Goal: Task Accomplishment & Management: Manage account settings

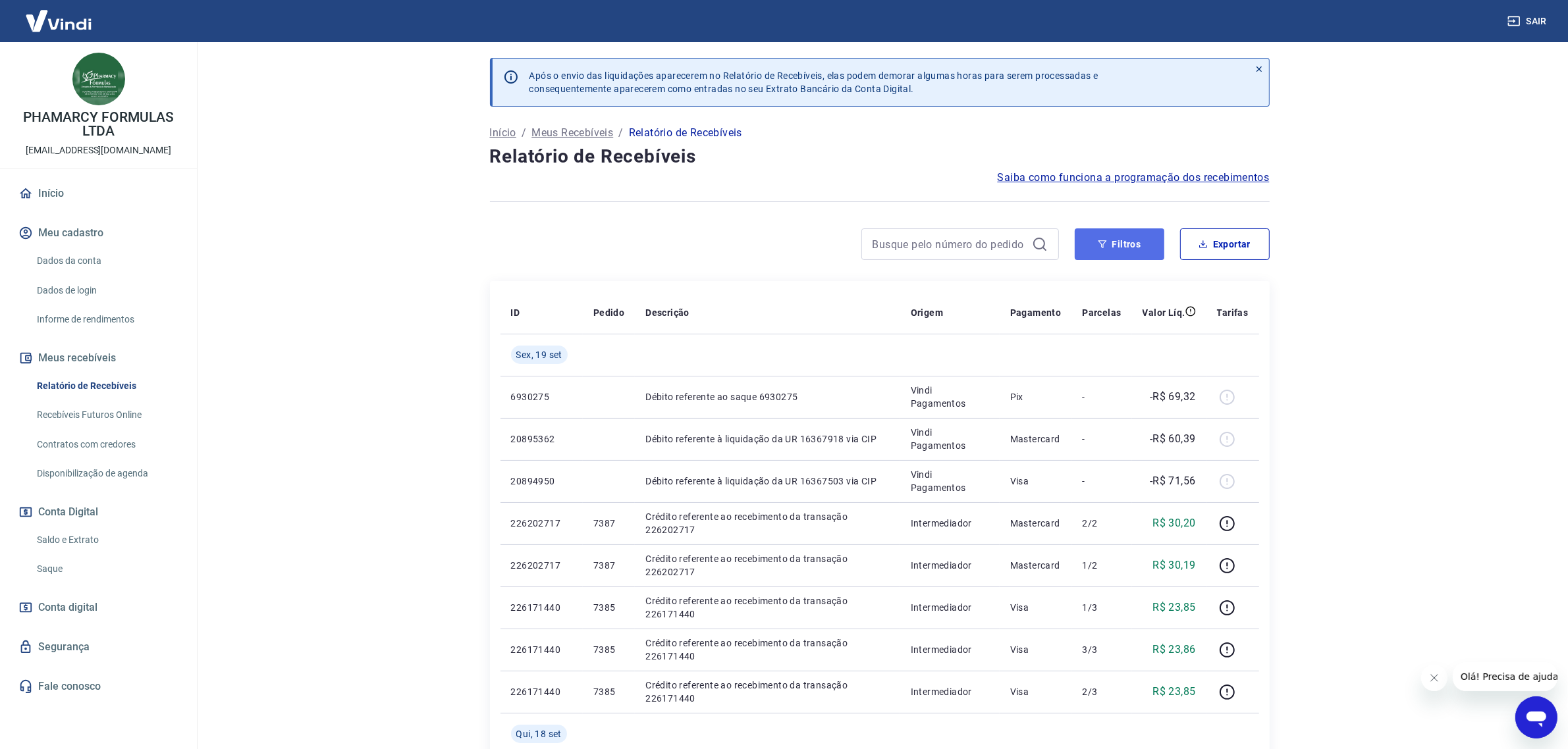
click at [1114, 244] on button "Filtros" at bounding box center [1119, 244] width 89 height 31
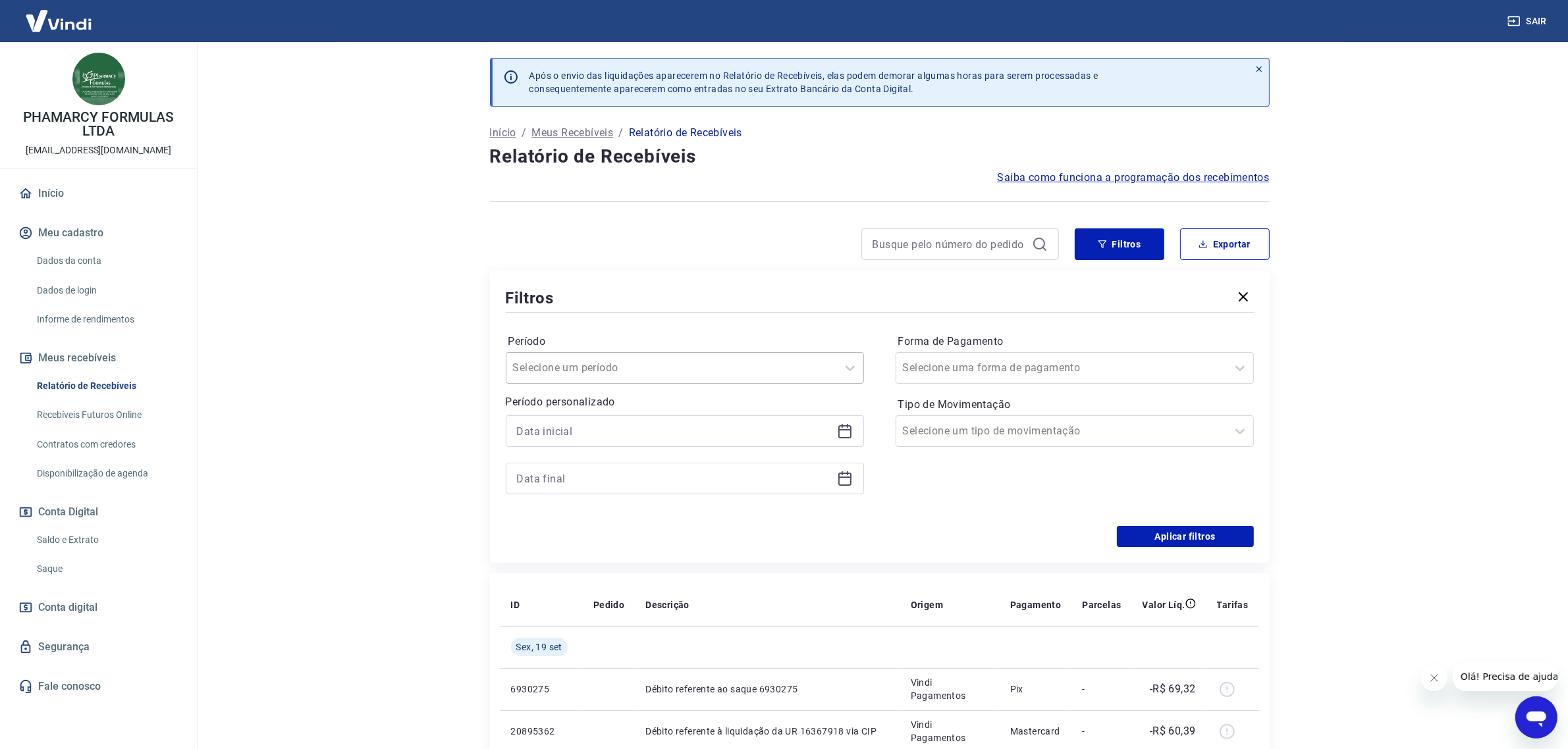
click at [722, 369] on div at bounding box center [672, 368] width 318 height 18
click at [844, 433] on icon at bounding box center [845, 432] width 16 height 16
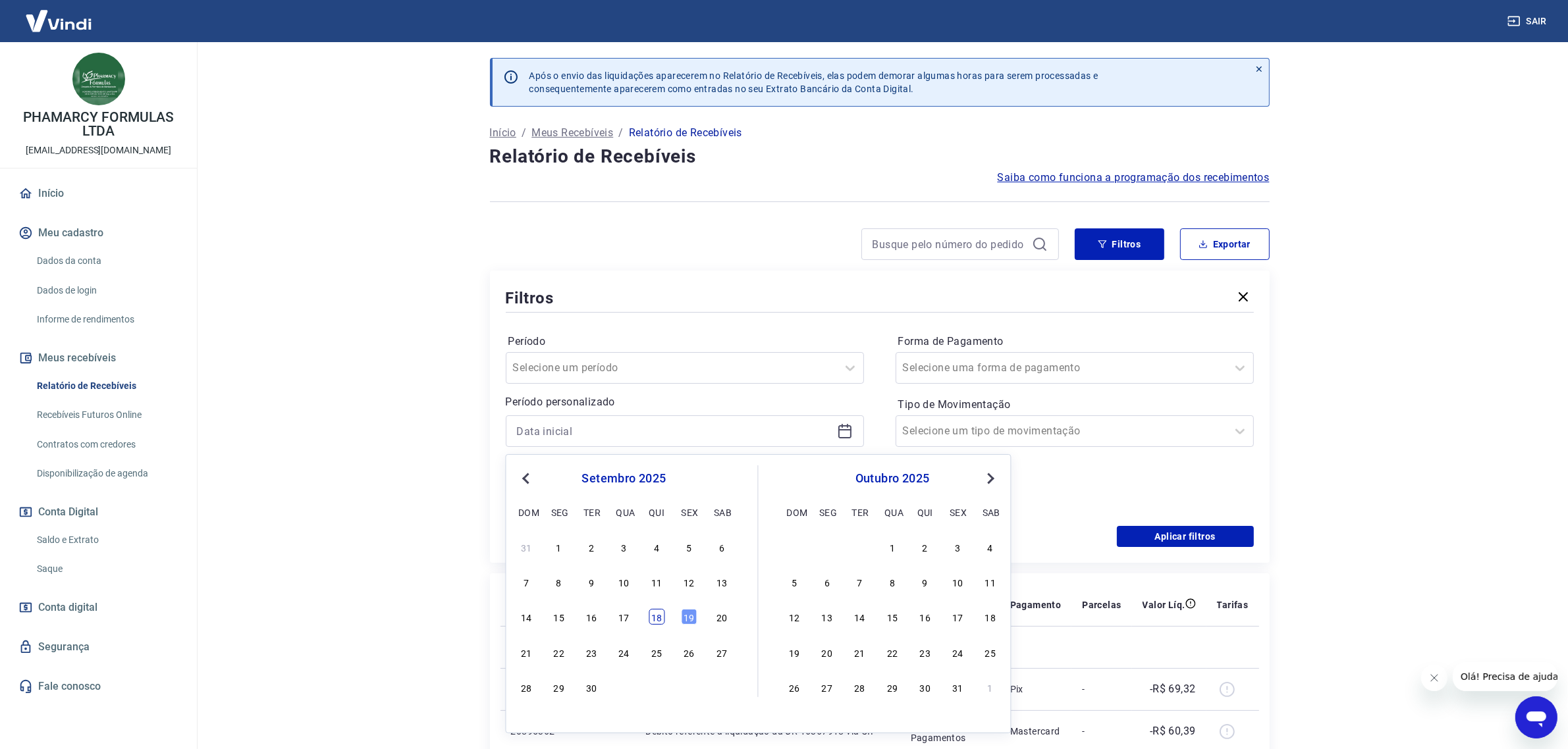
click at [659, 625] on div "18" at bounding box center [657, 617] width 16 height 16
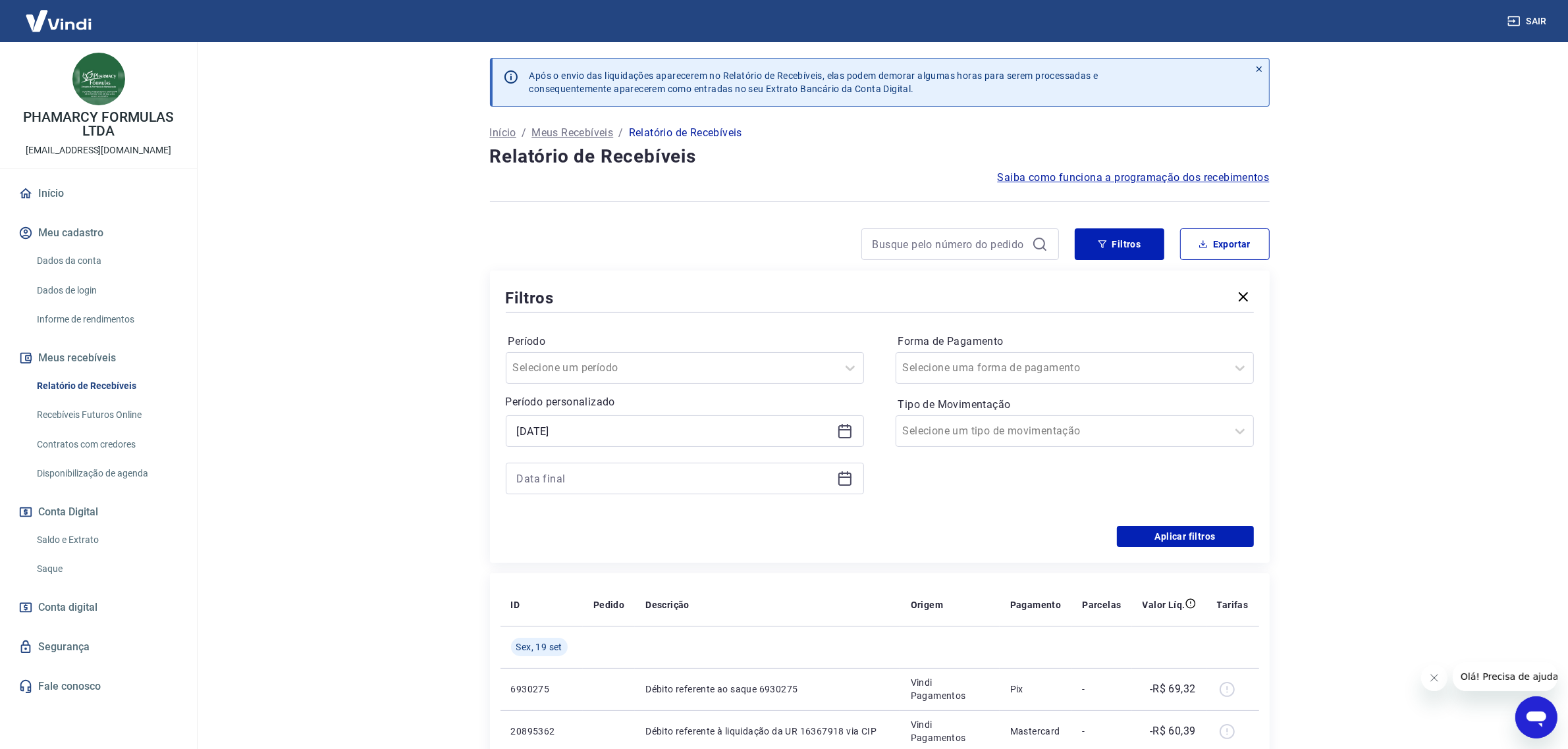
click at [849, 422] on div "18/09/2025" at bounding box center [685, 431] width 359 height 31
click at [848, 425] on icon at bounding box center [845, 432] width 16 height 16
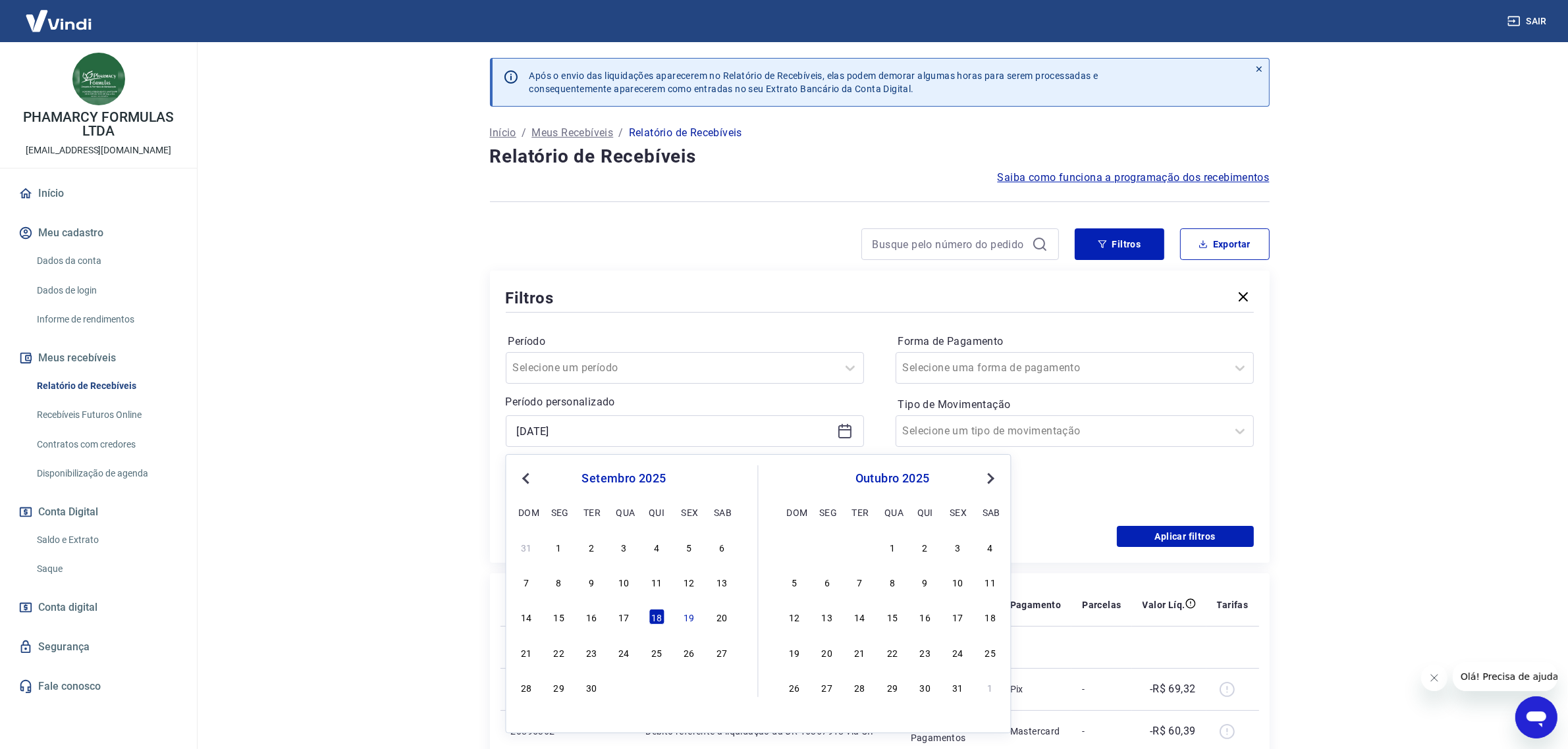
click at [525, 485] on button "Previous Month" at bounding box center [526, 479] width 16 height 16
click at [565, 652] on div "18" at bounding box center [559, 652] width 16 height 16
type input "18/08/2025"
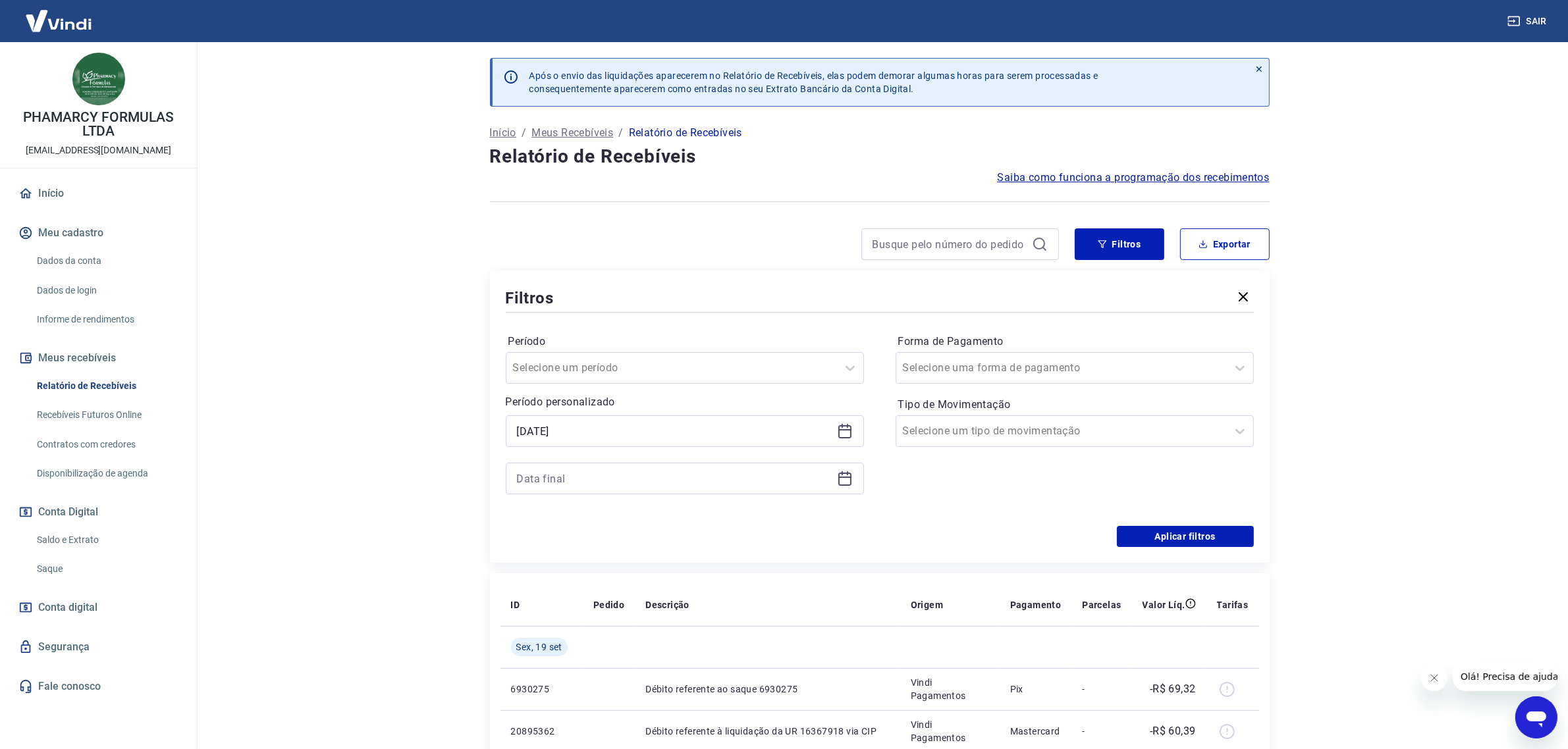
click at [843, 478] on icon at bounding box center [845, 479] width 16 height 16
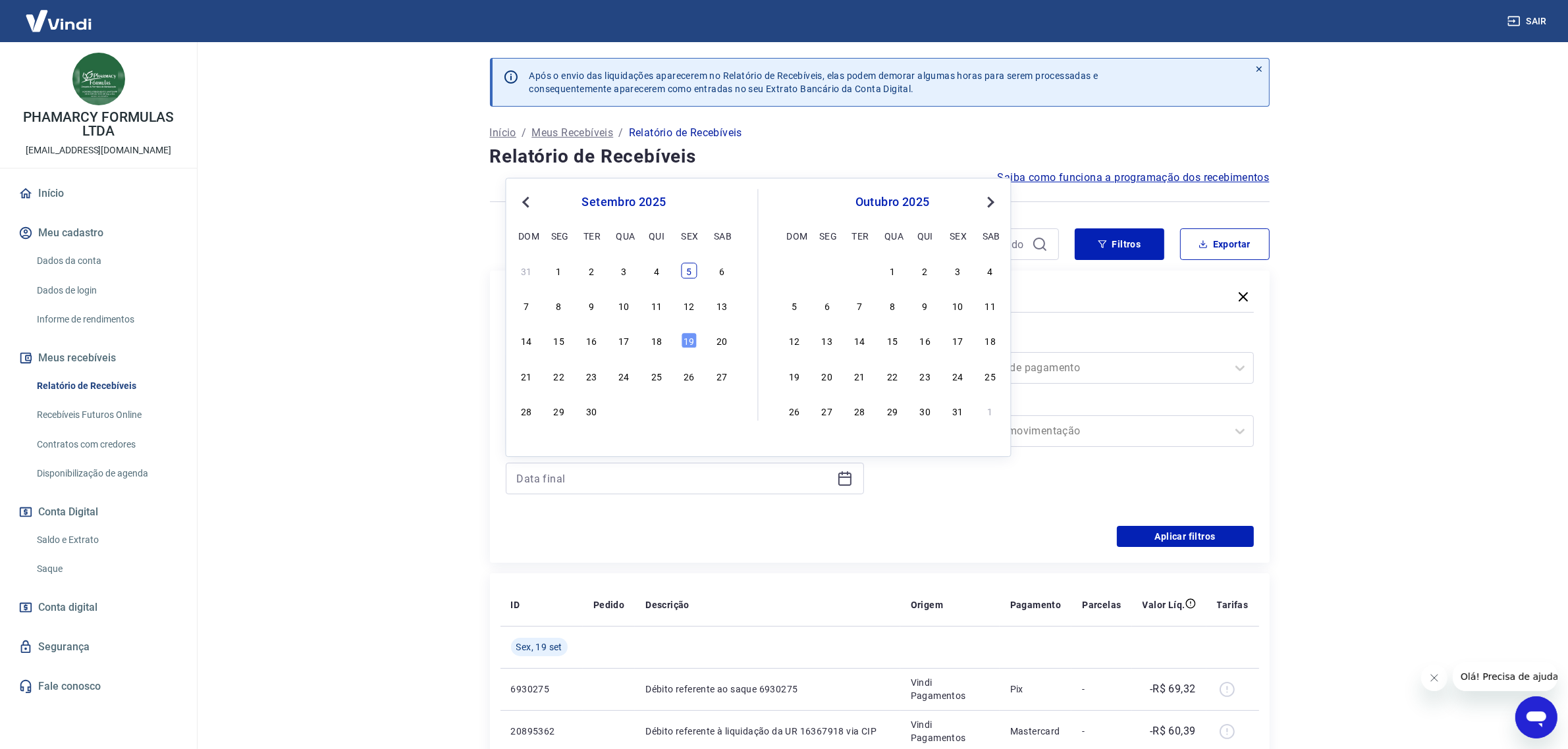
click at [682, 274] on div "5" at bounding box center [690, 271] width 16 height 16
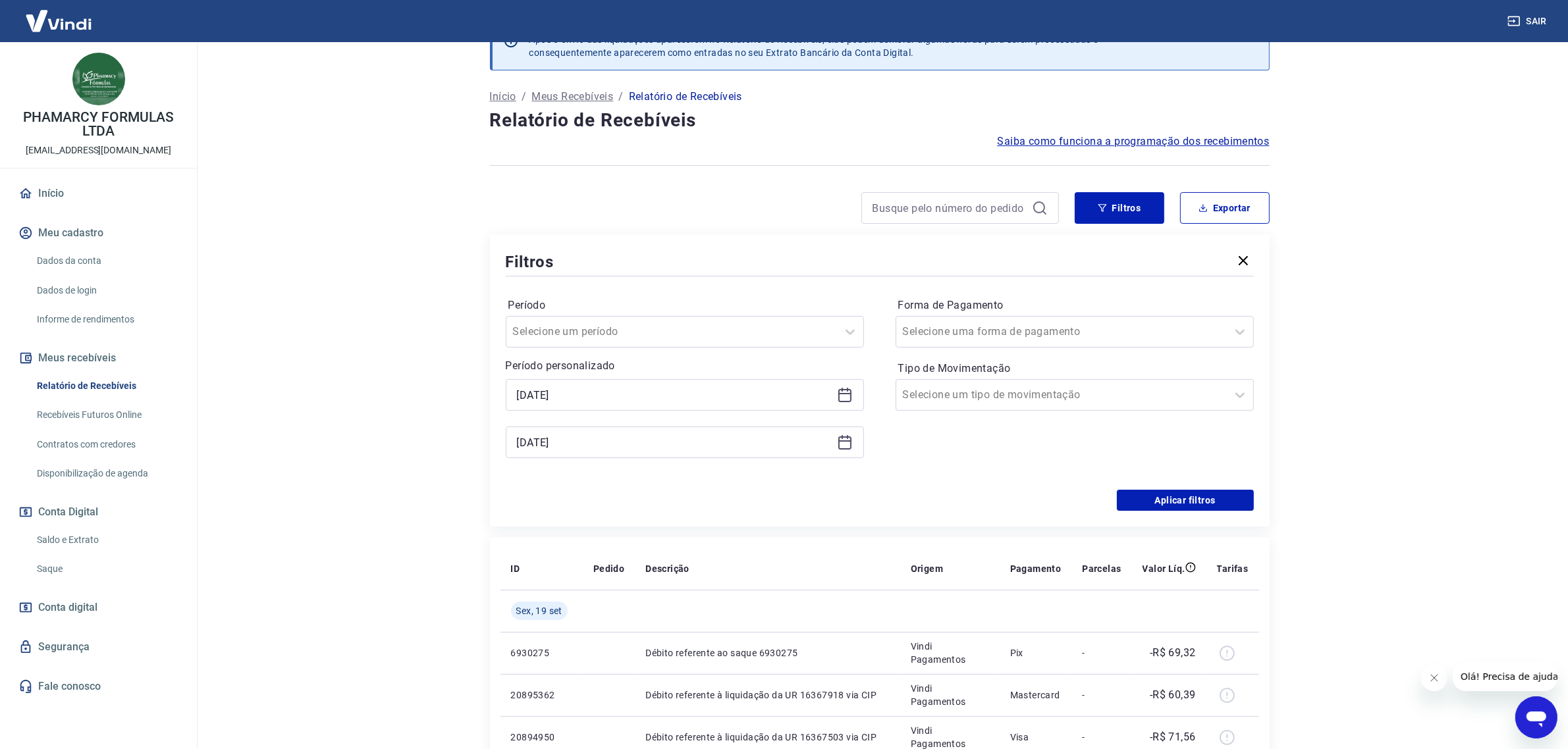
scroll to position [83, 0]
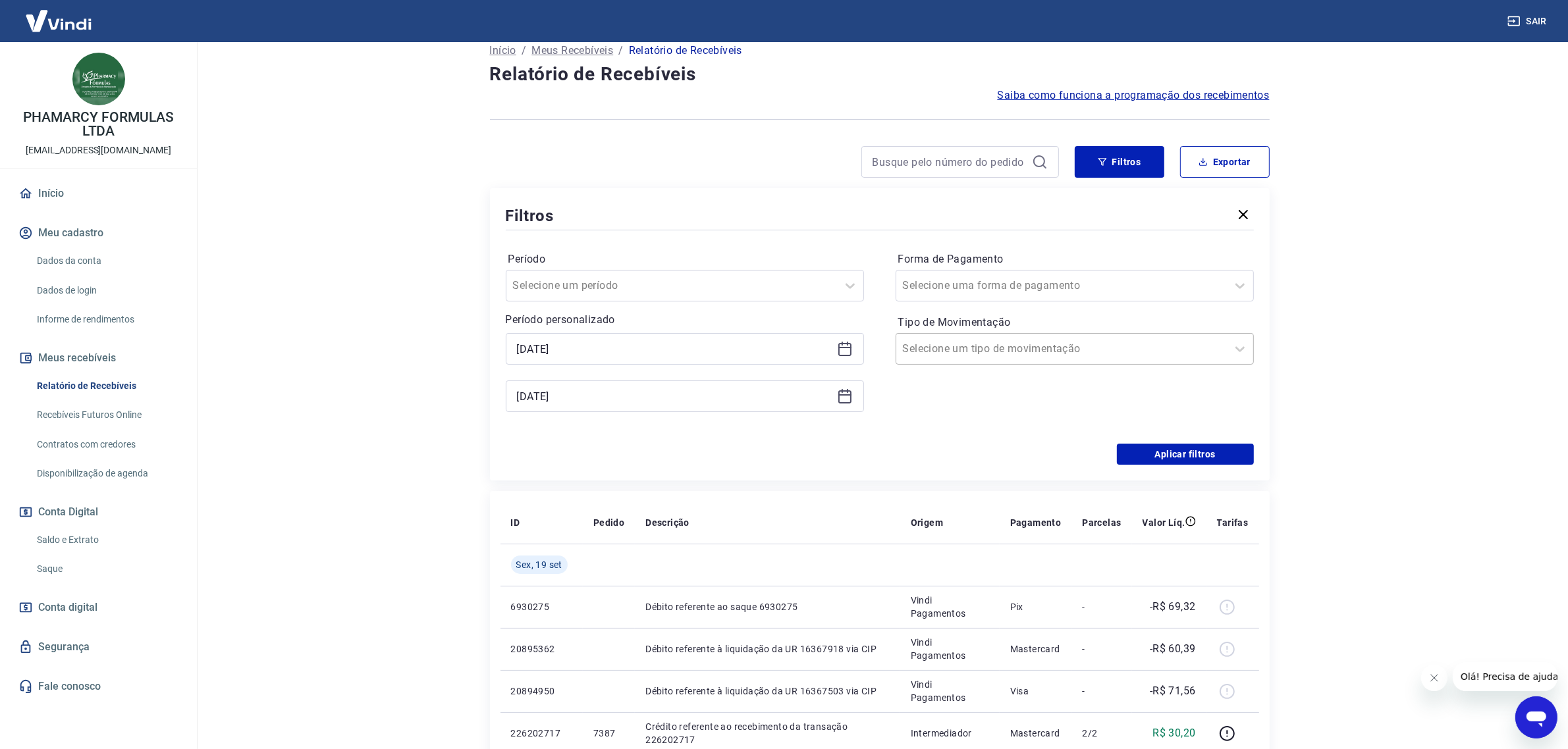
click at [1038, 339] on div at bounding box center [1062, 348] width 318 height 18
click at [844, 405] on div "05/09/2025" at bounding box center [685, 396] width 359 height 31
click at [847, 399] on icon at bounding box center [845, 396] width 16 height 16
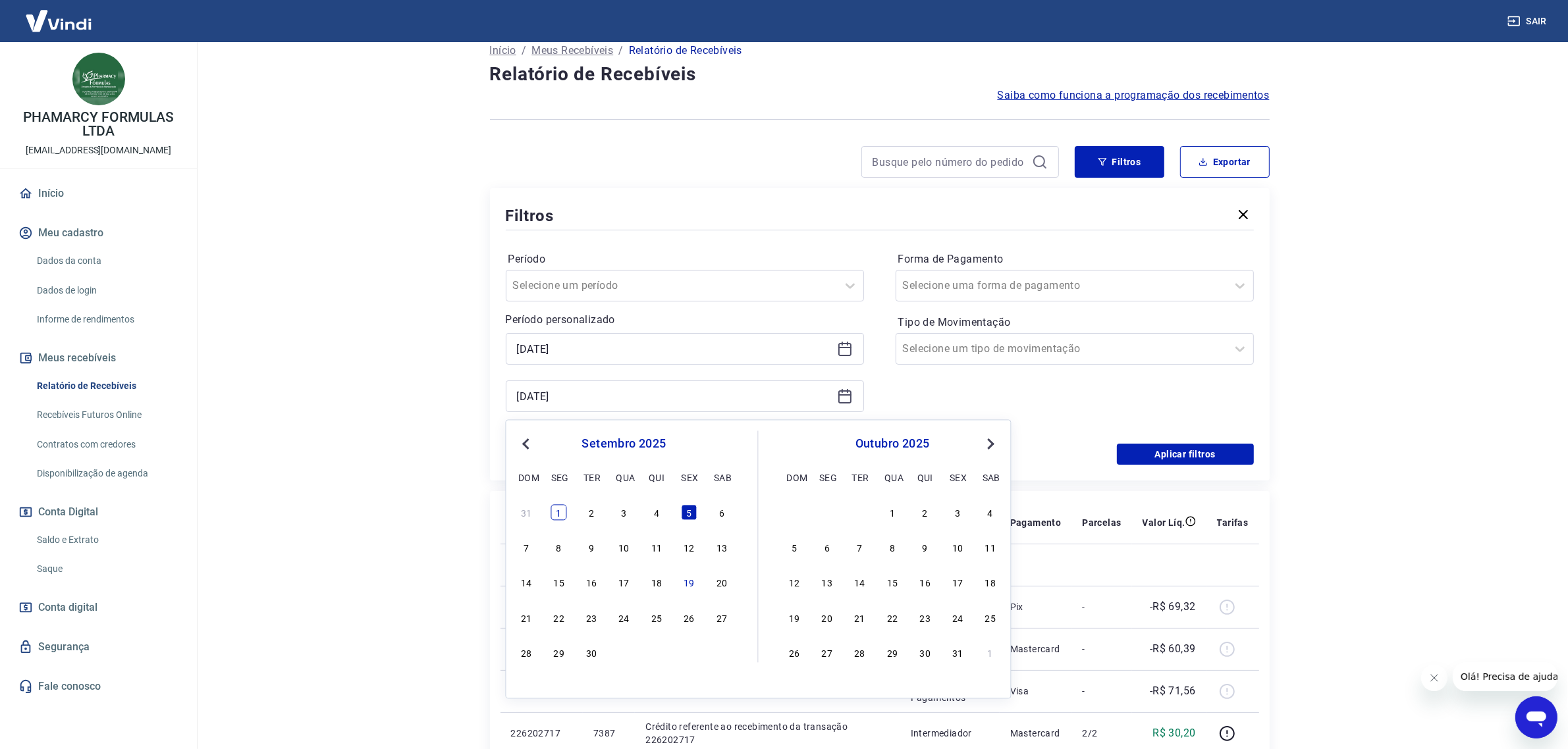
click at [563, 513] on div "1" at bounding box center [559, 513] width 16 height 16
type input "01/09/2025"
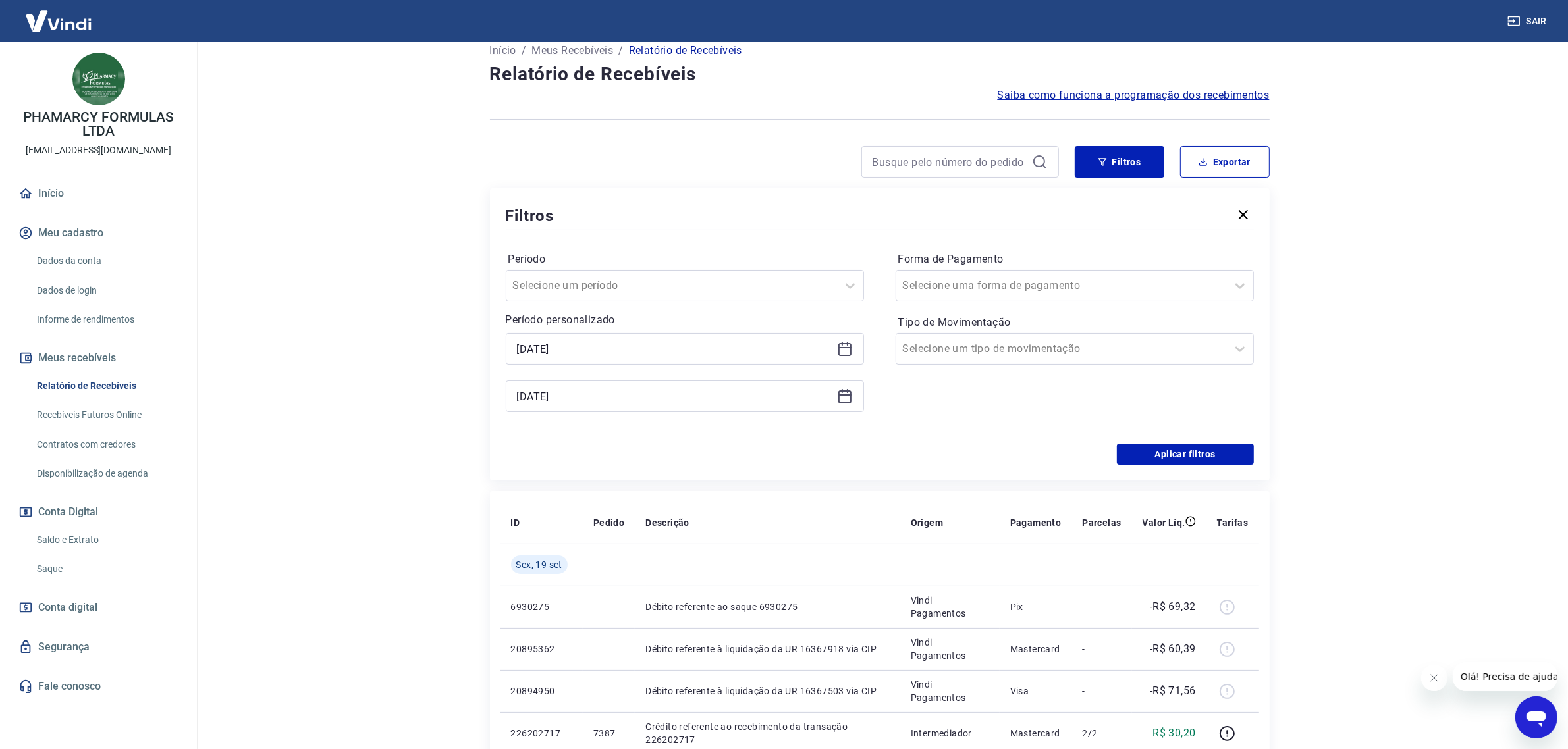
click at [844, 404] on icon at bounding box center [845, 397] width 13 height 13
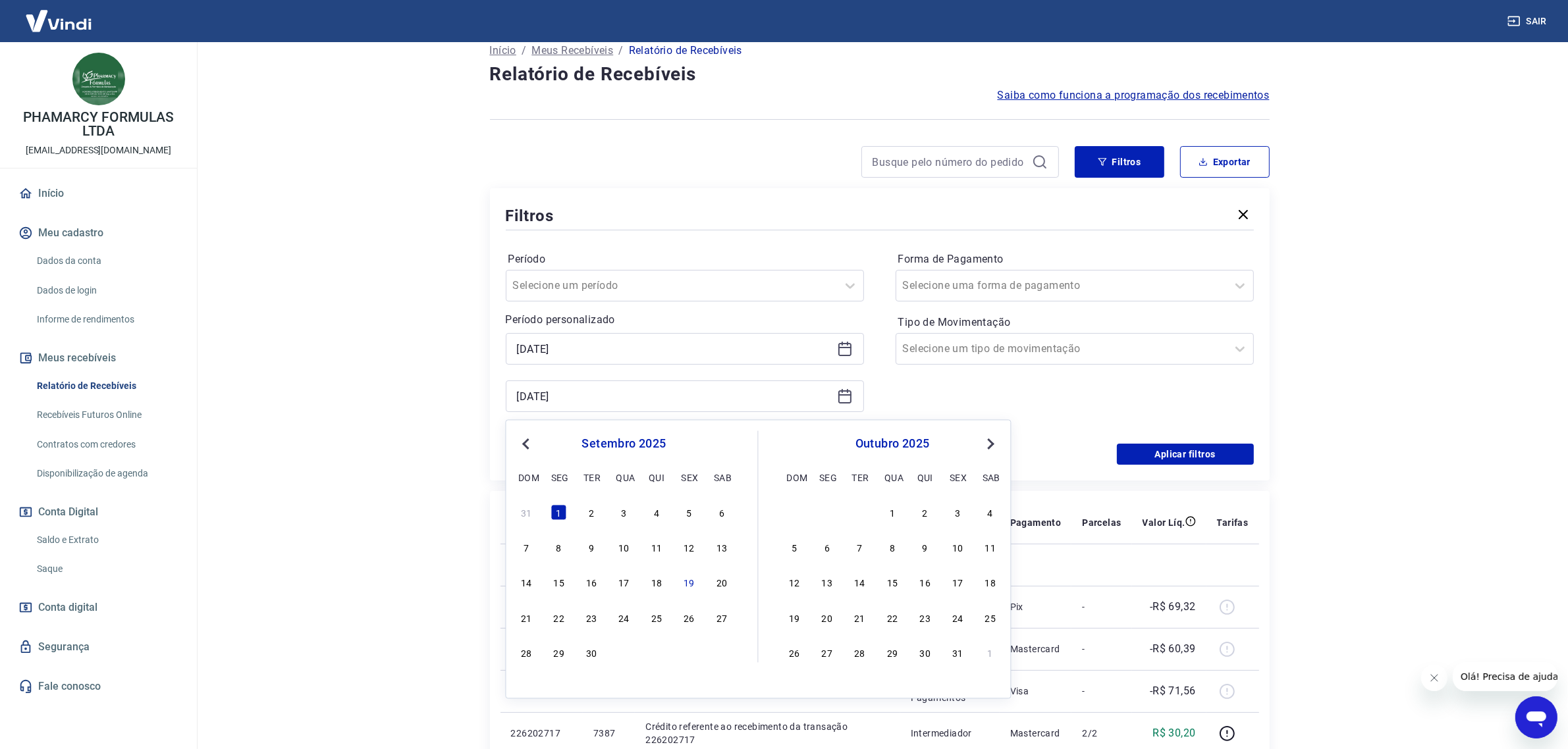
click at [844, 404] on icon at bounding box center [845, 397] width 13 height 13
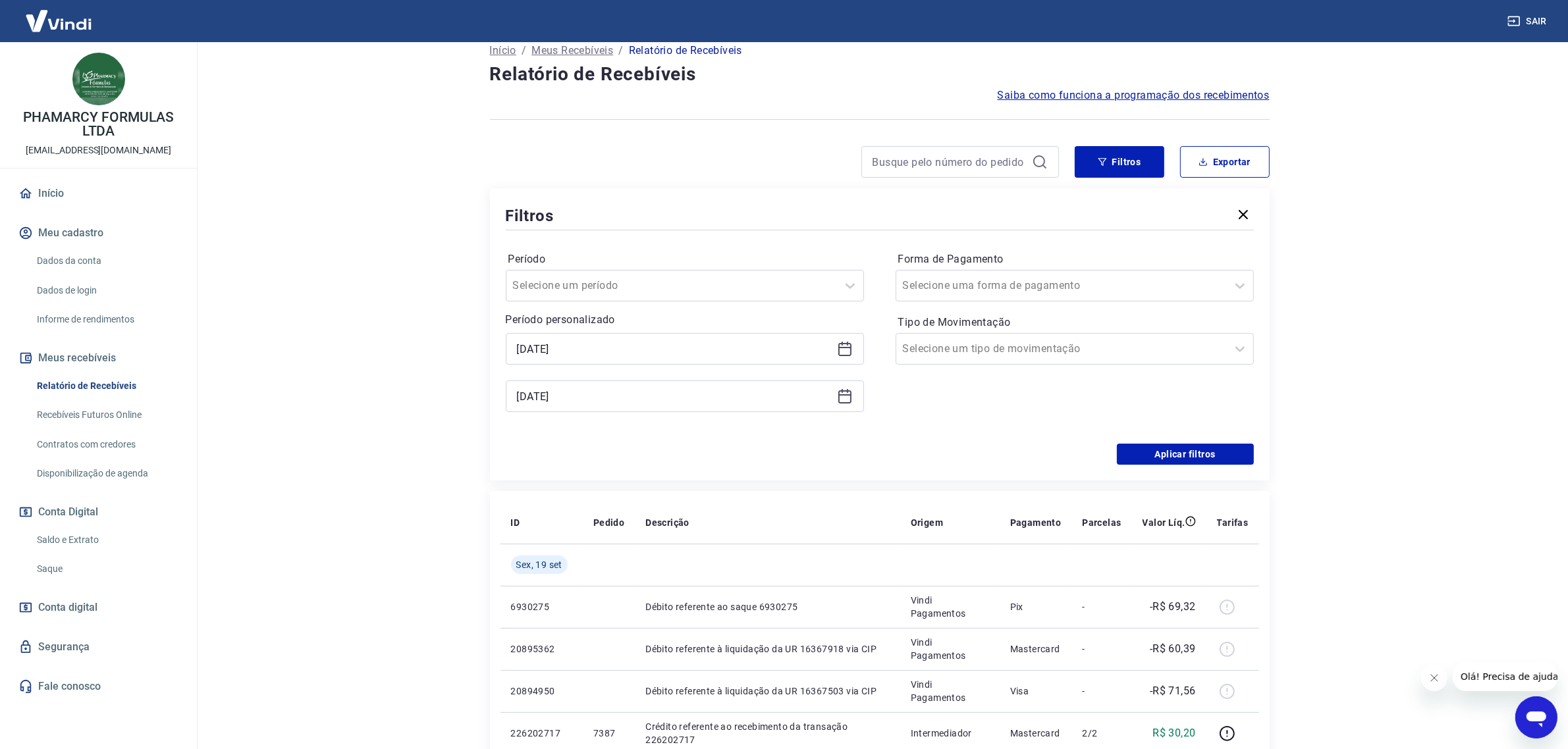
click at [903, 383] on div "Forma de Pagamento Selecione uma forma de pagamento Tipo de Movimentação Seleci…" at bounding box center [1075, 338] width 359 height 179
click at [975, 287] on input "Forma de Pagamento" at bounding box center [969, 286] width 133 height 16
click at [942, 285] on input "Forma de Pagamento" at bounding box center [969, 286] width 133 height 16
click at [1155, 339] on div at bounding box center [1062, 348] width 318 height 18
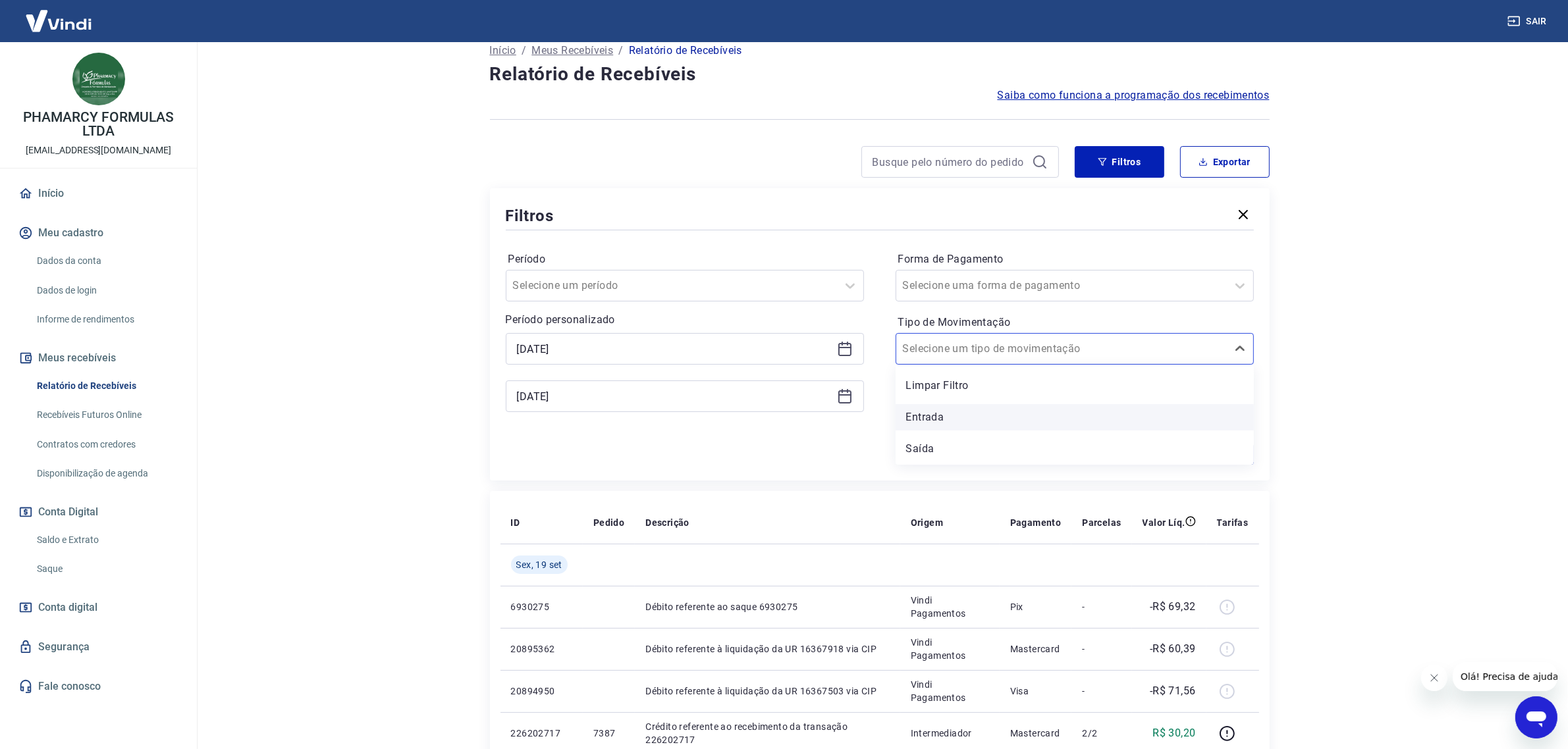
click at [978, 416] on div "Entrada" at bounding box center [1075, 418] width 359 height 26
click at [1171, 455] on button "Aplicar filtros" at bounding box center [1185, 454] width 137 height 21
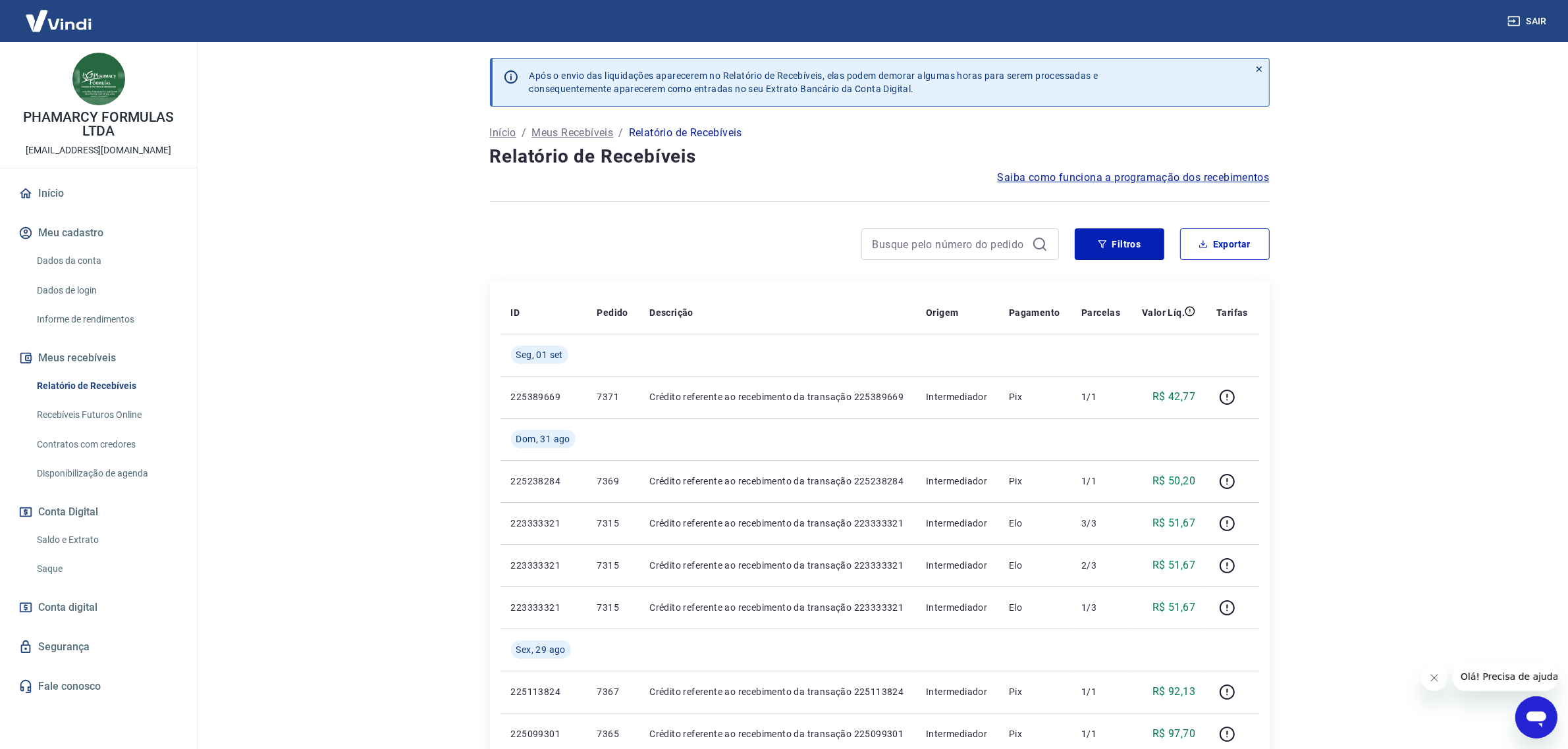
click at [1229, 260] on div "Filtros Exportar" at bounding box center [880, 249] width 780 height 42
click at [1234, 248] on button "Exportar" at bounding box center [1225, 244] width 89 height 31
type input "18/08/2025"
type input "01/09/2025"
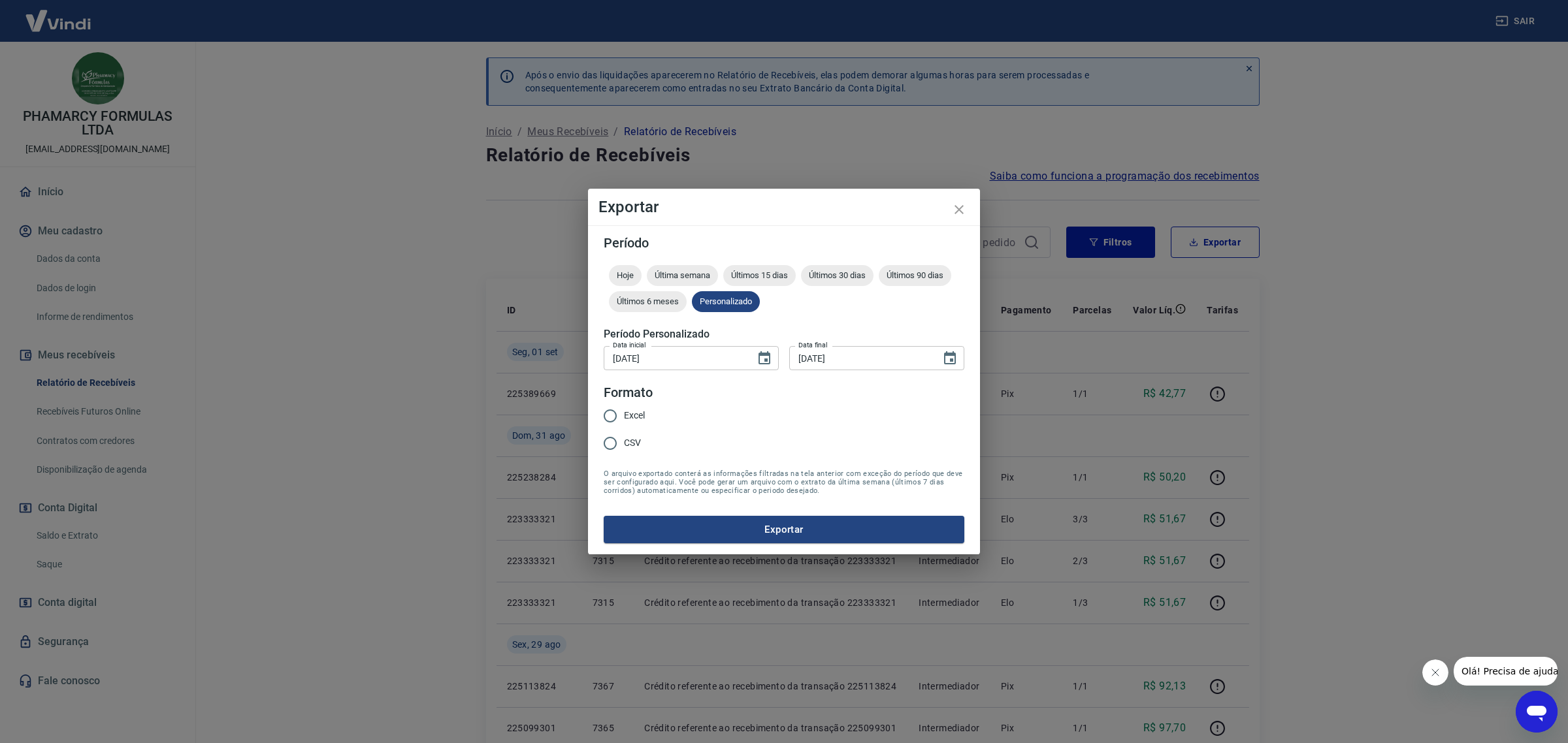
click at [625, 422] on span "Excel" at bounding box center [634, 416] width 21 height 14
click at [624, 422] on input "Excel" at bounding box center [611, 416] width 28 height 28
radio input "true"
click at [707, 527] on button "Exportar" at bounding box center [784, 530] width 361 height 28
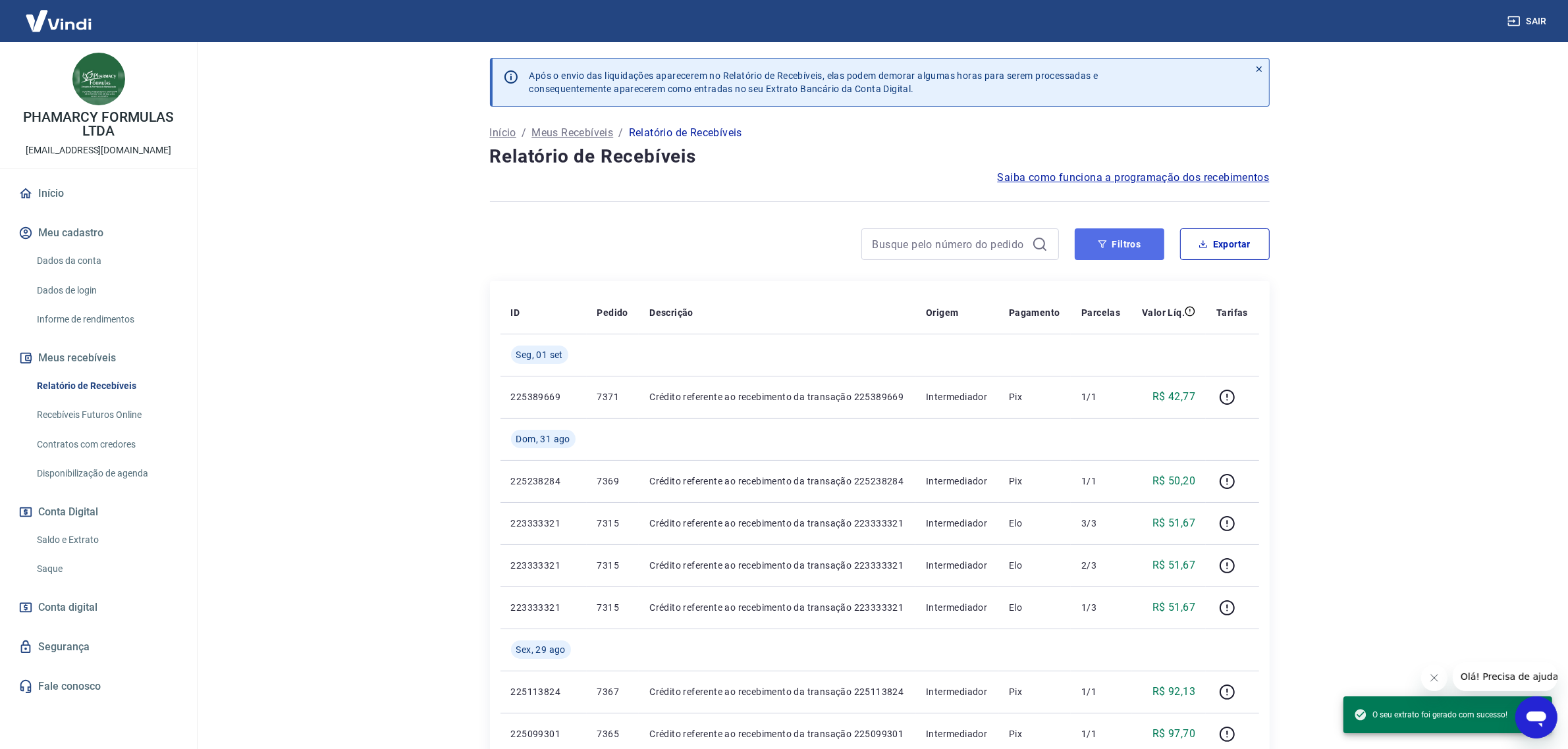
click at [1111, 238] on button "Filtros" at bounding box center [1119, 244] width 89 height 31
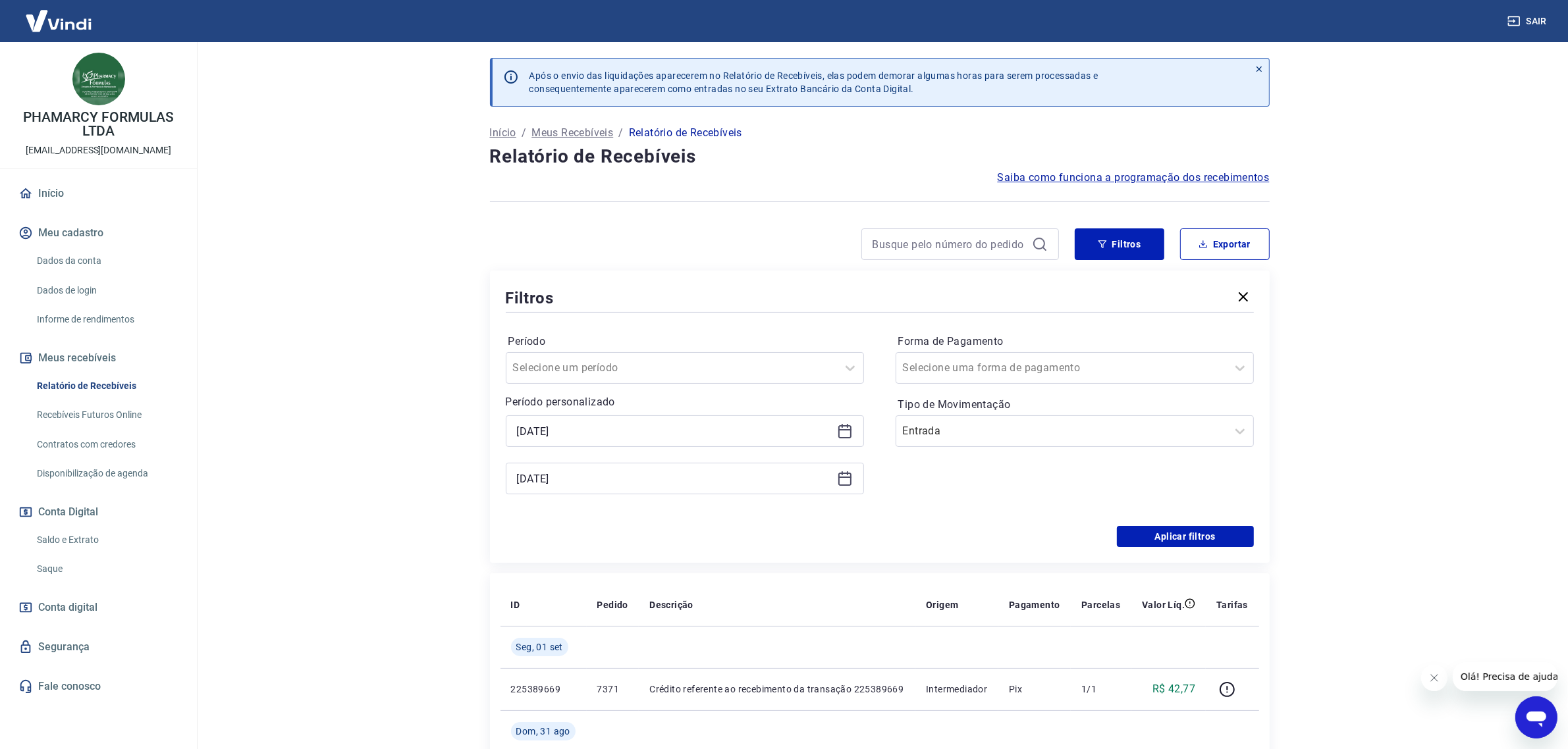
click at [847, 435] on icon at bounding box center [845, 432] width 16 height 16
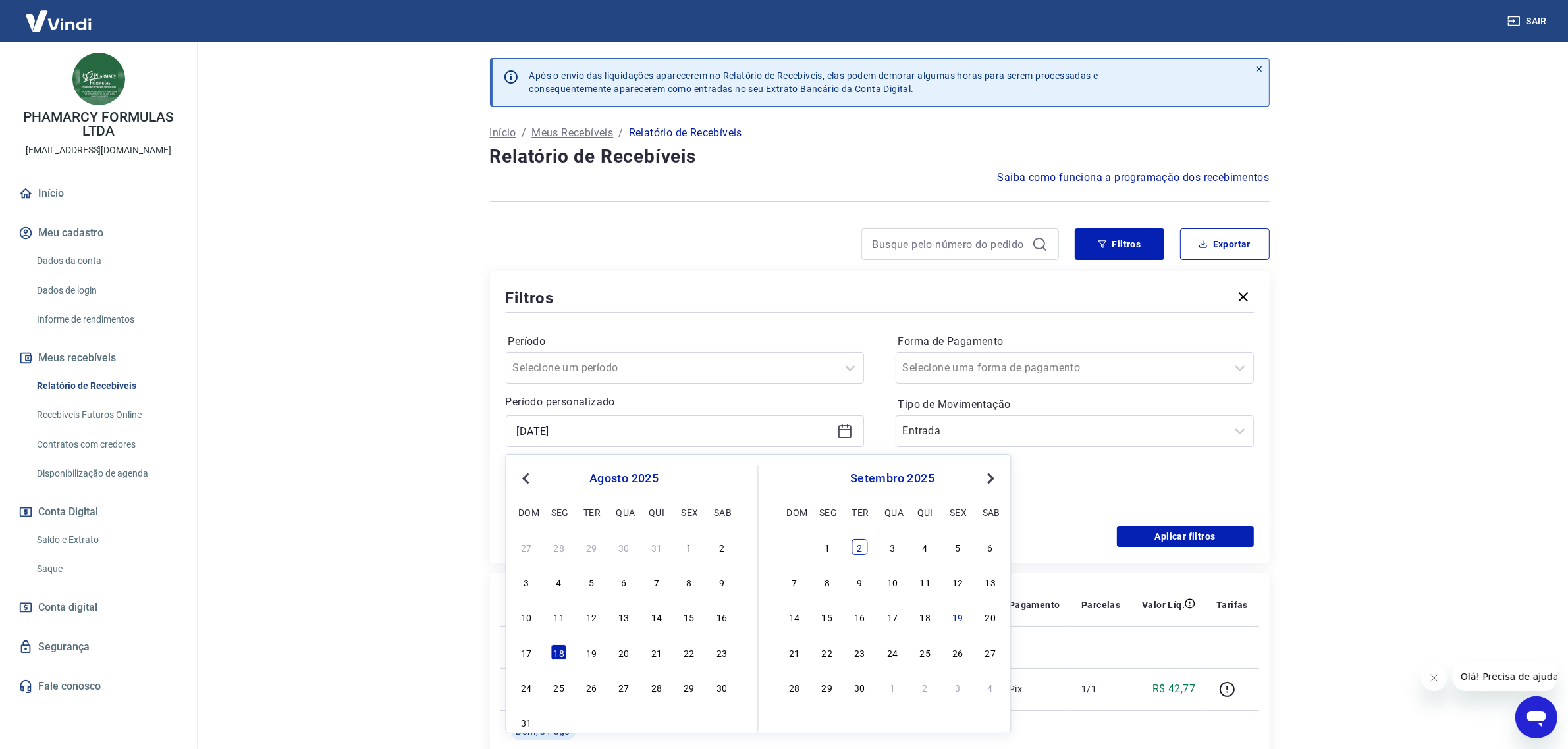
click at [857, 547] on div "2" at bounding box center [860, 547] width 16 height 16
type input "02/09/2025"
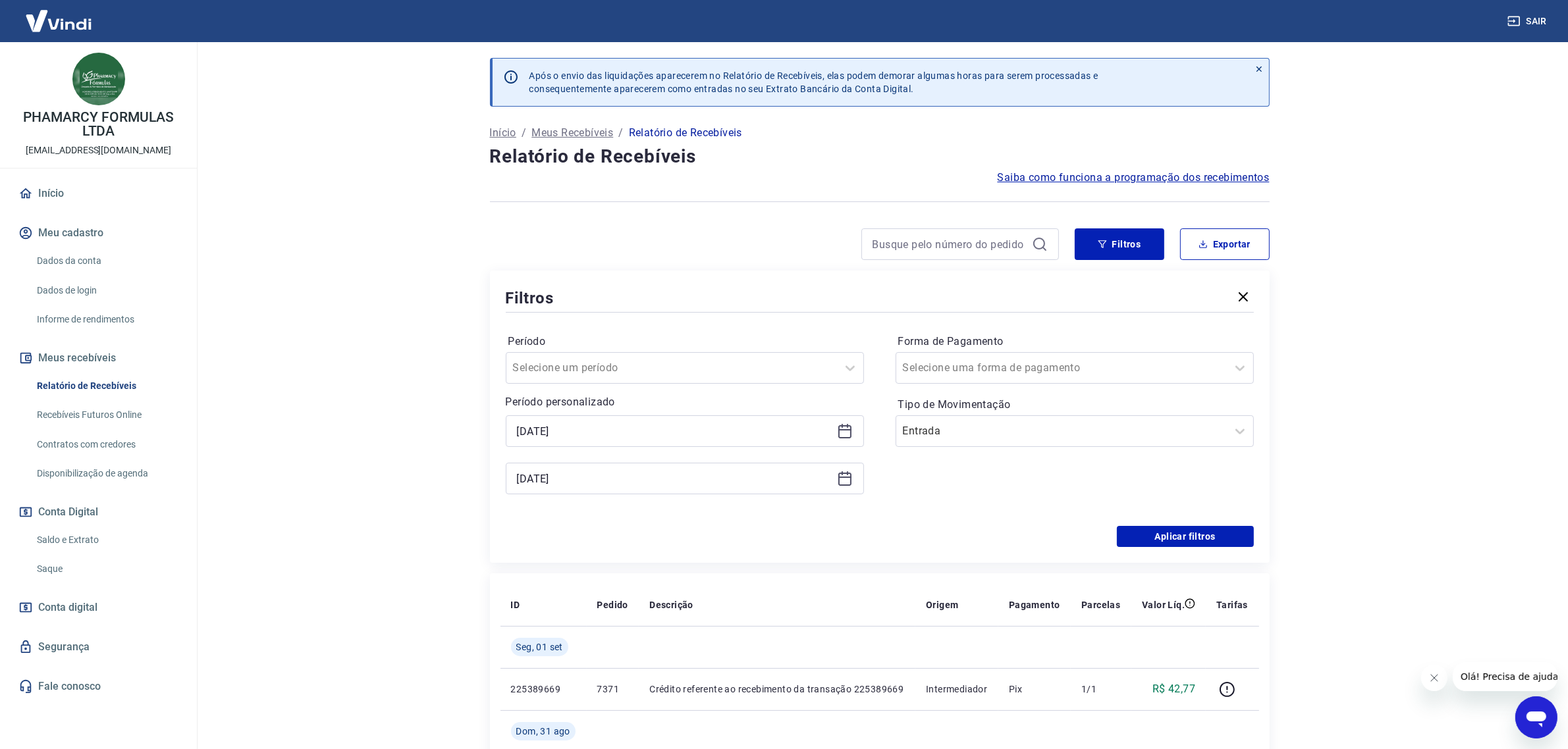
click at [847, 478] on icon at bounding box center [845, 479] width 16 height 16
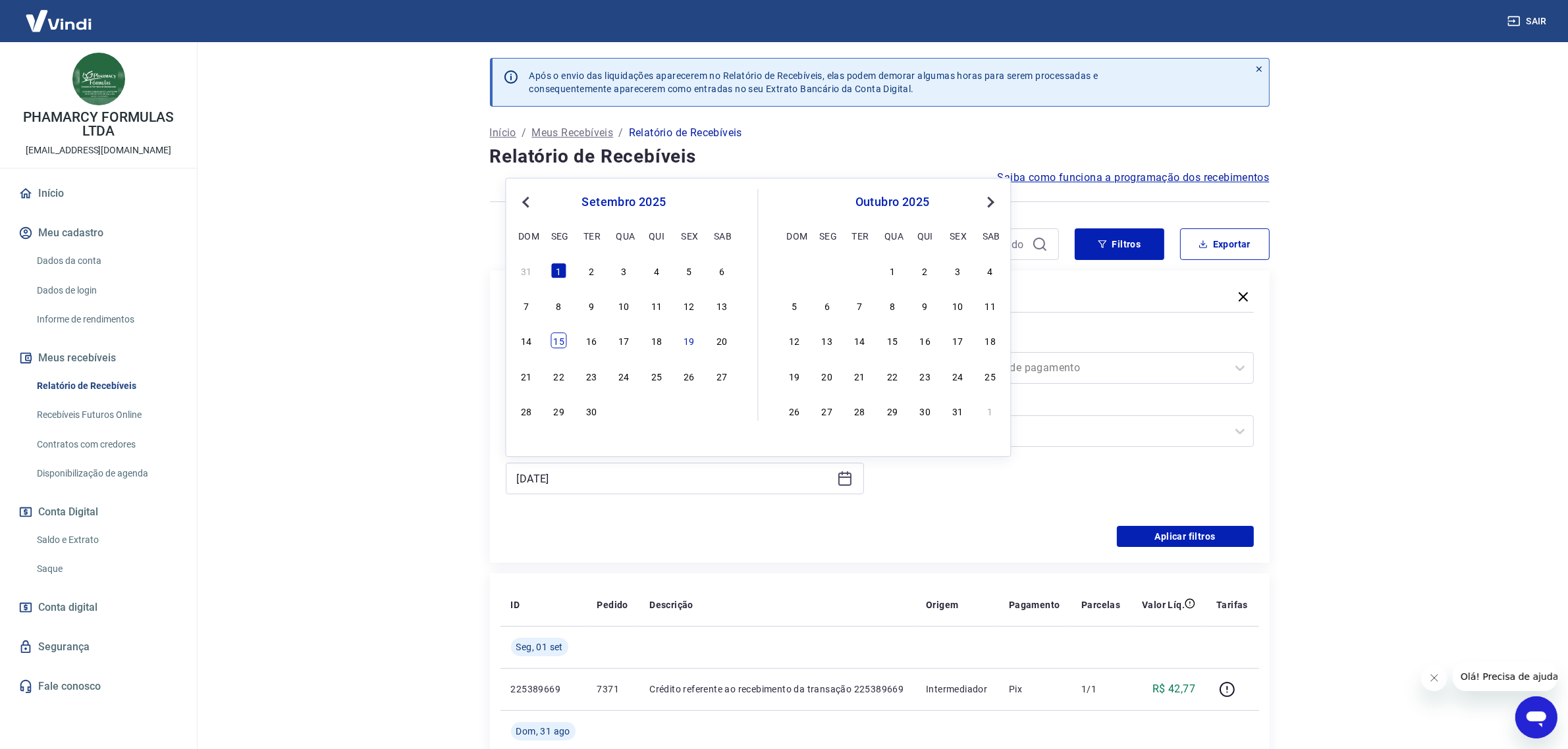
click at [560, 343] on div "15" at bounding box center [559, 341] width 16 height 16
type input "15/09/2025"
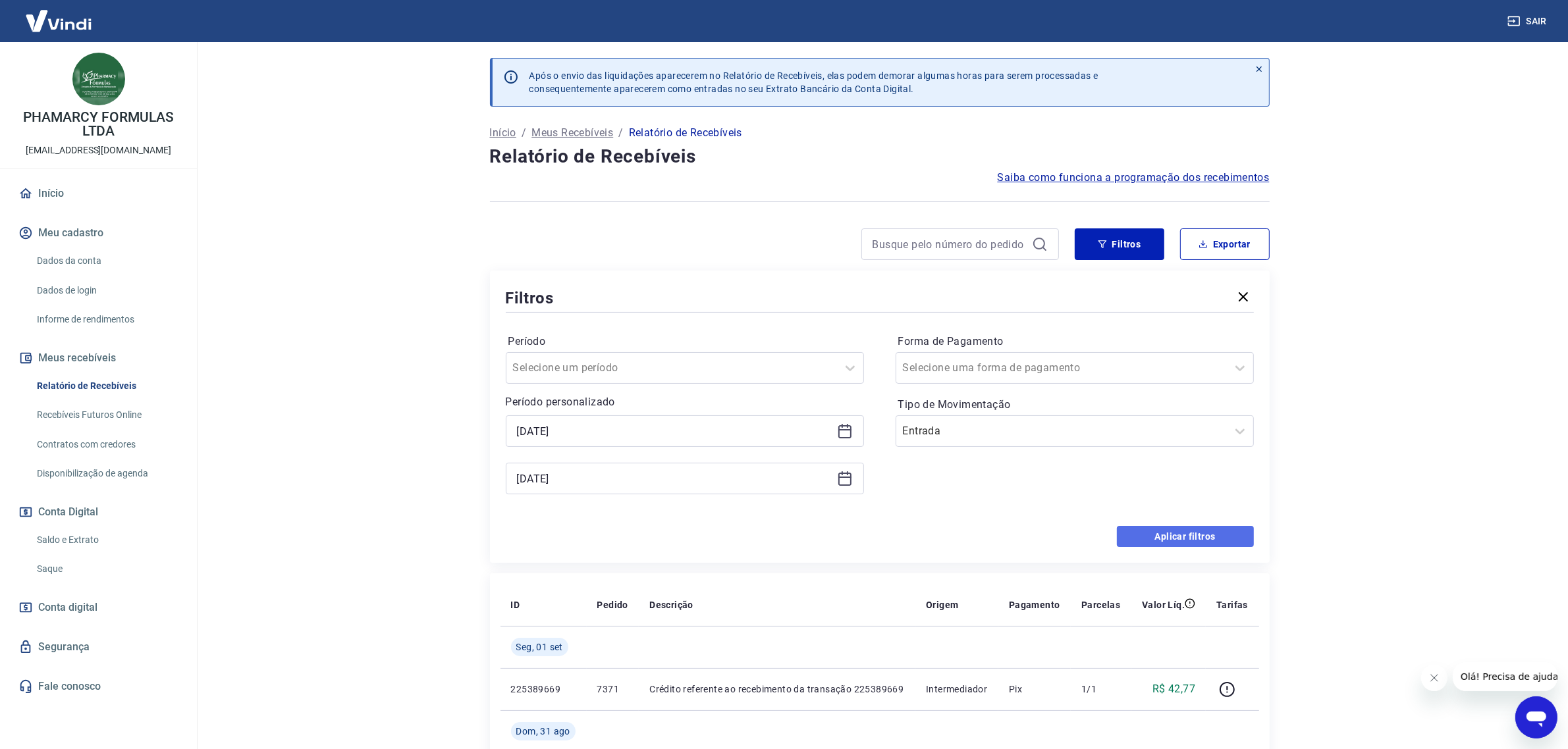
click at [1160, 531] on button "Aplicar filtros" at bounding box center [1185, 536] width 137 height 21
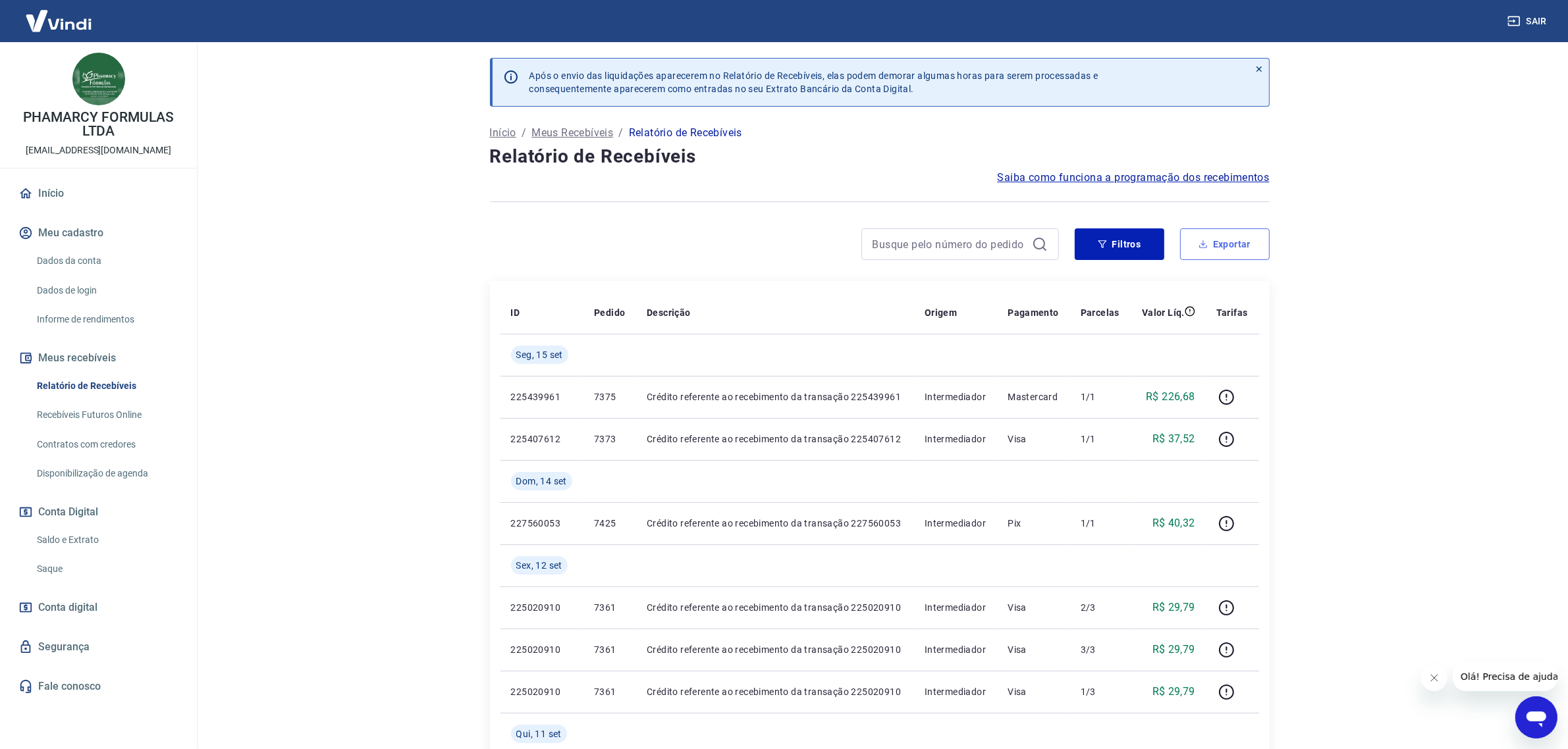
click at [1217, 241] on button "Exportar" at bounding box center [1225, 244] width 89 height 31
type input "02/09/2025"
type input "15/09/2025"
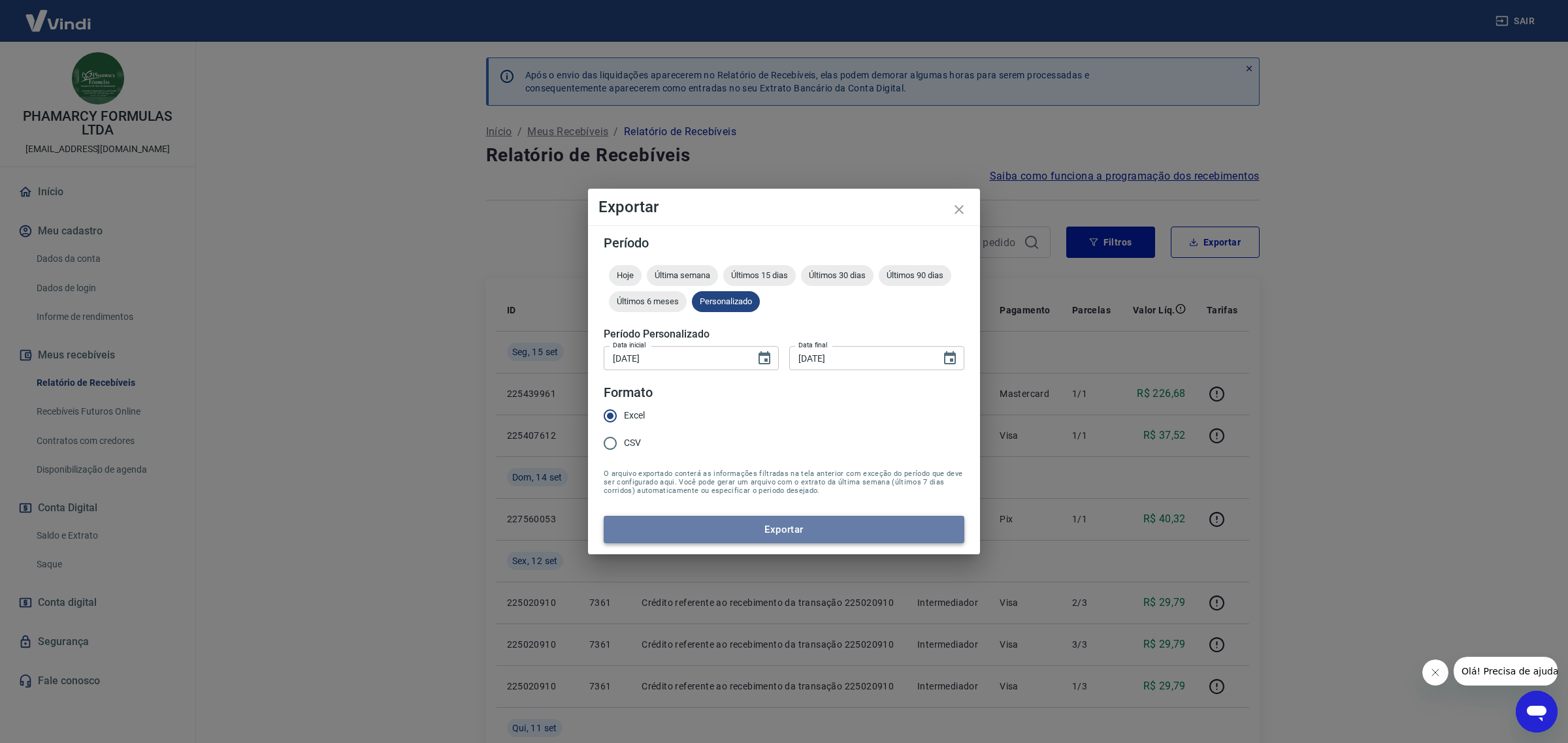
click at [714, 530] on button "Exportar" at bounding box center [784, 530] width 361 height 28
